Goal: Connect with others: Participate in discussion

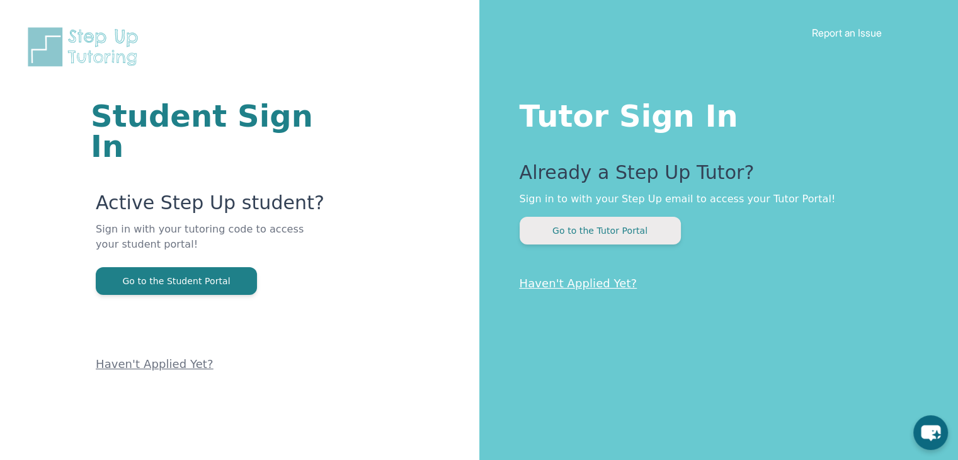
click at [574, 230] on button "Go to the Tutor Portal" at bounding box center [600, 231] width 161 height 28
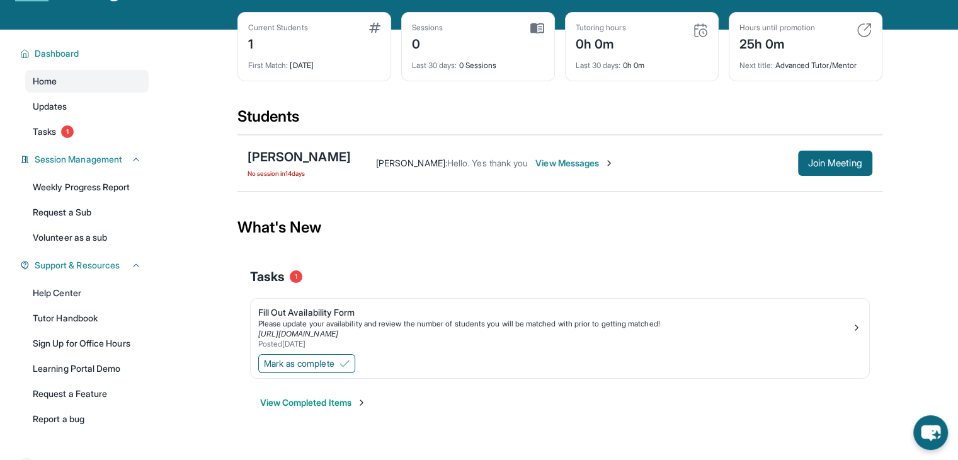
scroll to position [48, 0]
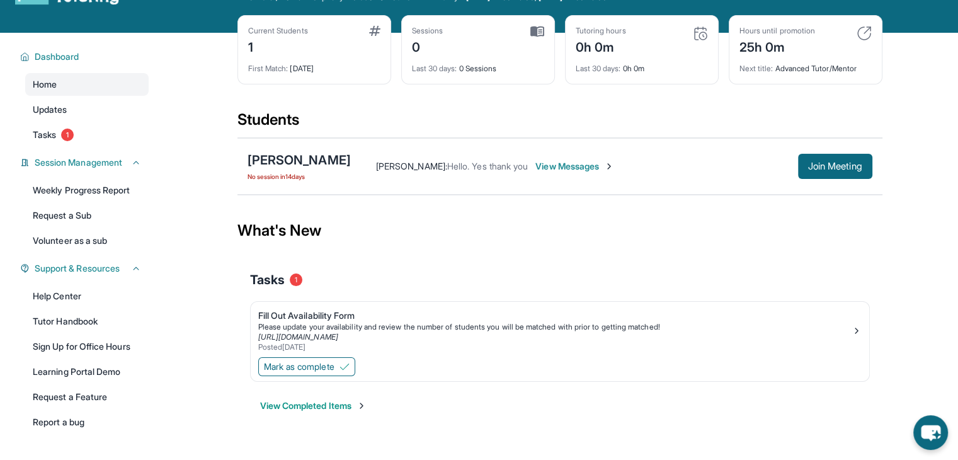
click at [614, 168] on span "View Messages" at bounding box center [574, 166] width 79 height 13
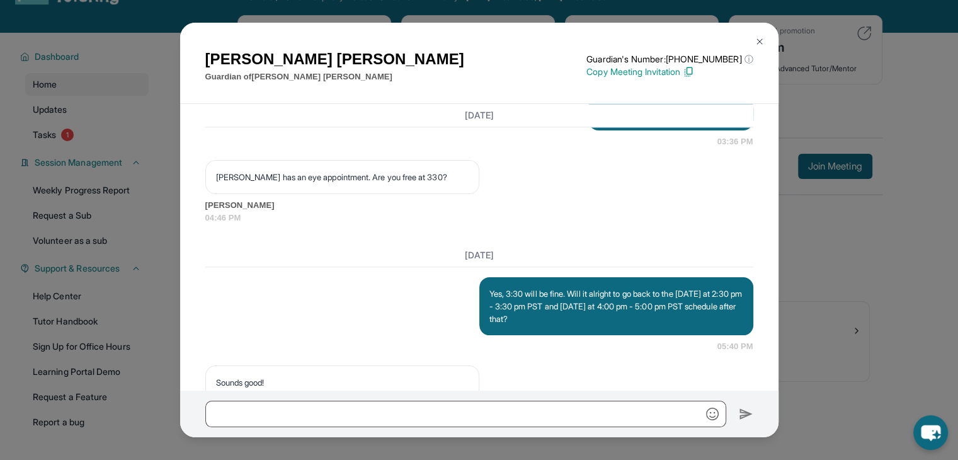
scroll to position [1511, 0]
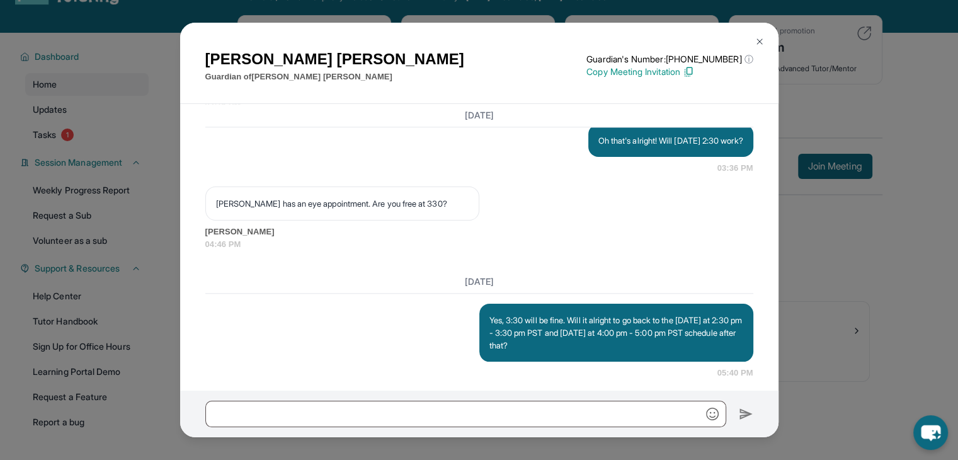
click at [865, 279] on div "[PERSON_NAME] Guardian of [PERSON_NAME] Guardian's Number: [PHONE_NUMBER] ⓘ Thi…" at bounding box center [479, 230] width 958 height 460
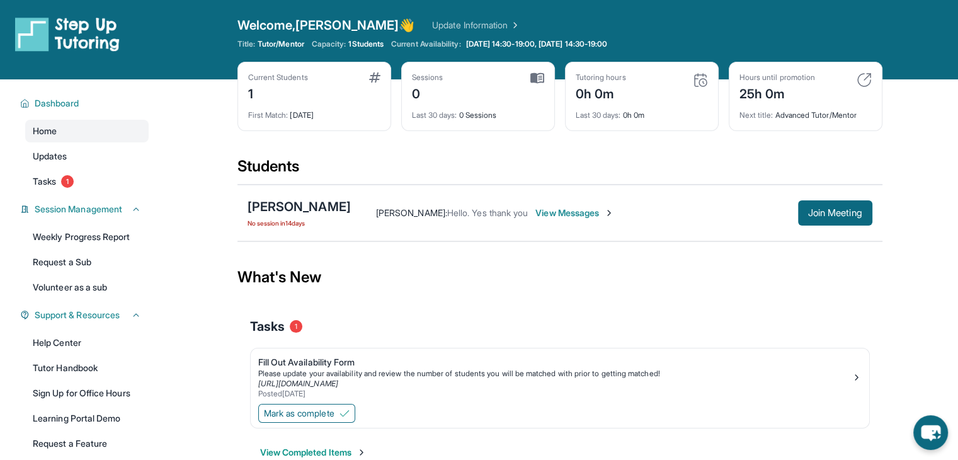
scroll to position [1, 0]
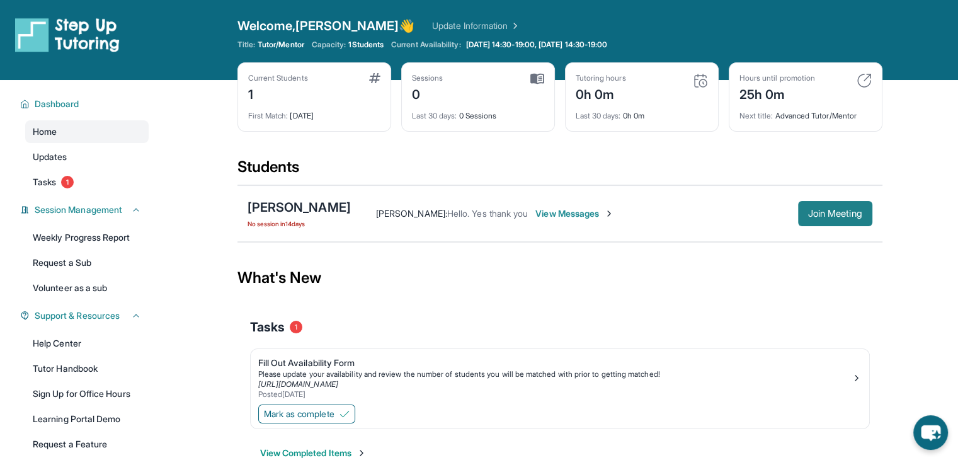
click at [821, 210] on span "Join Meeting" at bounding box center [835, 214] width 54 height 8
click at [828, 217] on span "Join Meeting" at bounding box center [835, 214] width 54 height 8
click at [828, 205] on button "Join Meeting" at bounding box center [835, 213] width 74 height 25
click at [827, 206] on button "Join Meeting" at bounding box center [835, 213] width 74 height 25
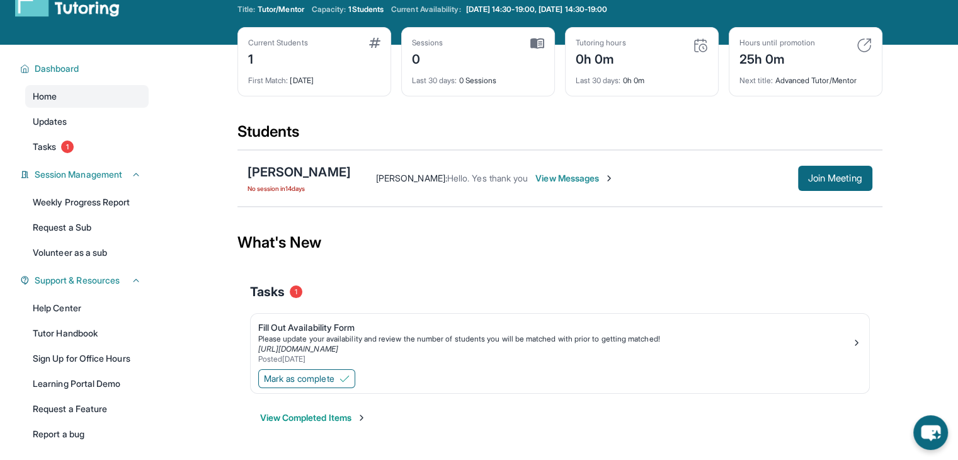
scroll to position [33, 0]
